Goal: Find specific page/section: Find specific page/section

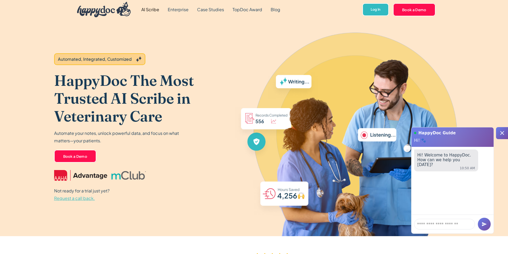
click at [152, 10] on link "AI Scribe" at bounding box center [150, 9] width 26 height 19
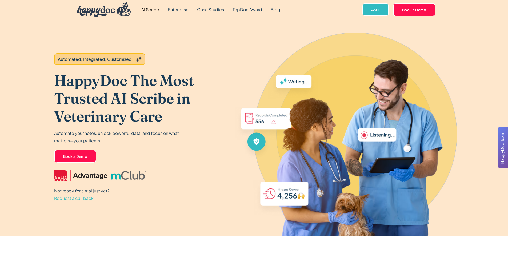
click at [179, 10] on link "Enterprise" at bounding box center [178, 9] width 29 height 19
